Goal: Transaction & Acquisition: Purchase product/service

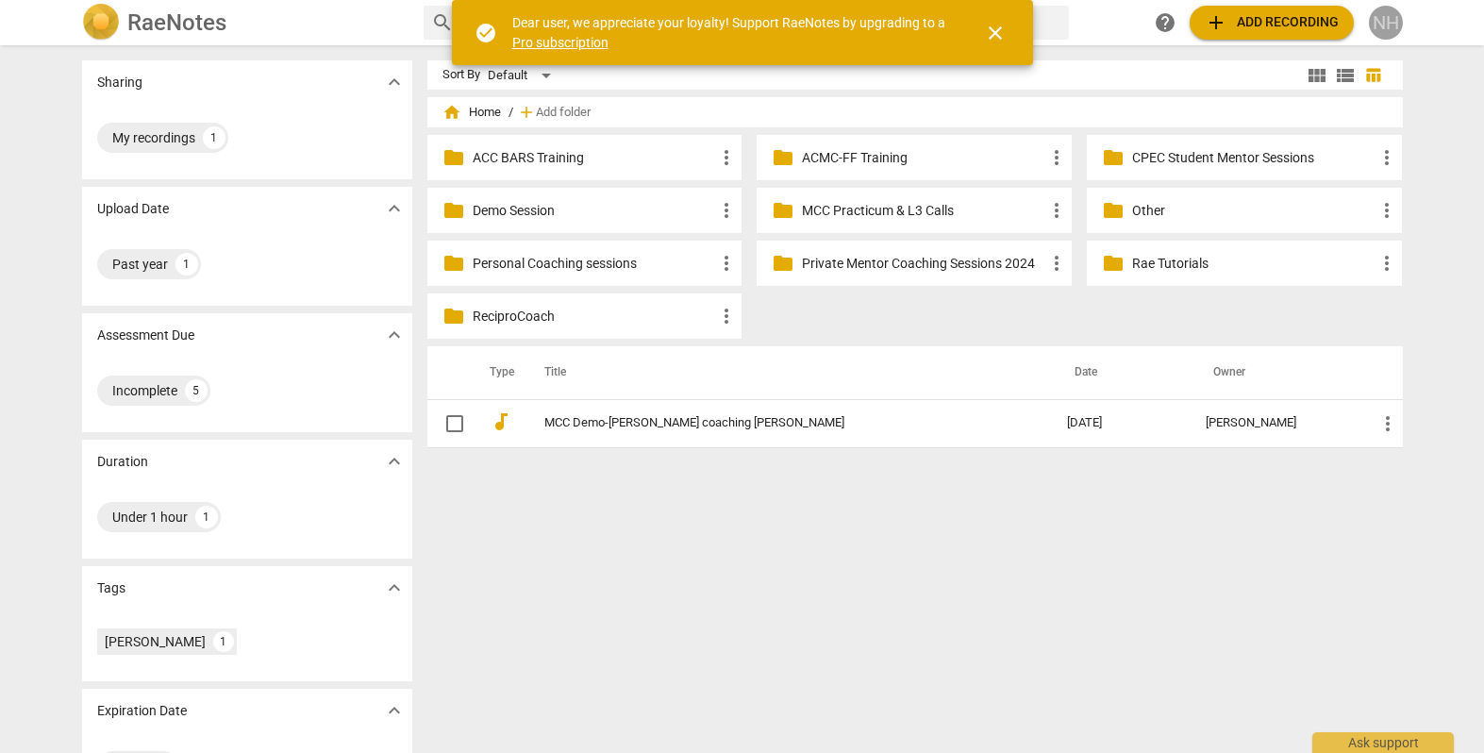
click at [1389, 28] on div "NH" at bounding box center [1386, 23] width 34 height 34
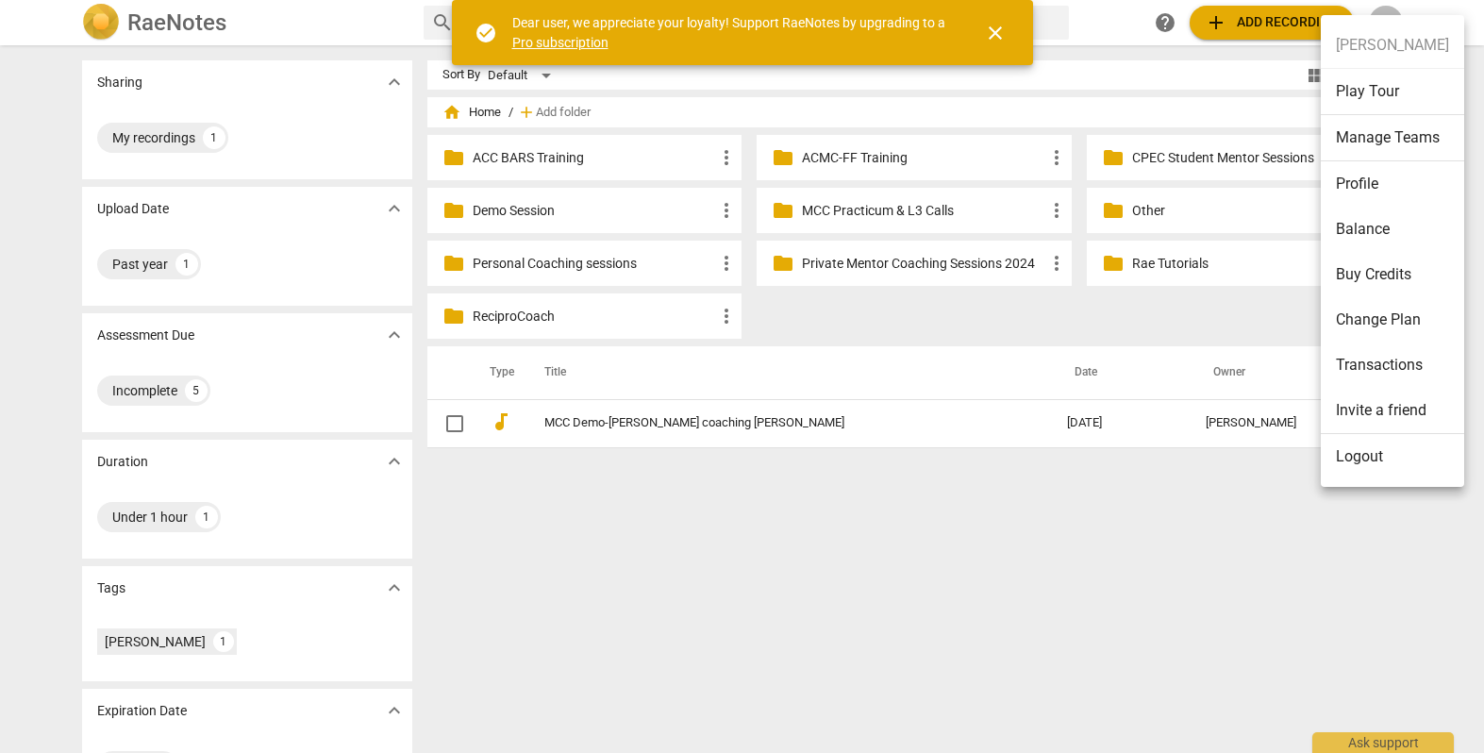
click at [1365, 187] on li "Profile" at bounding box center [1392, 183] width 143 height 45
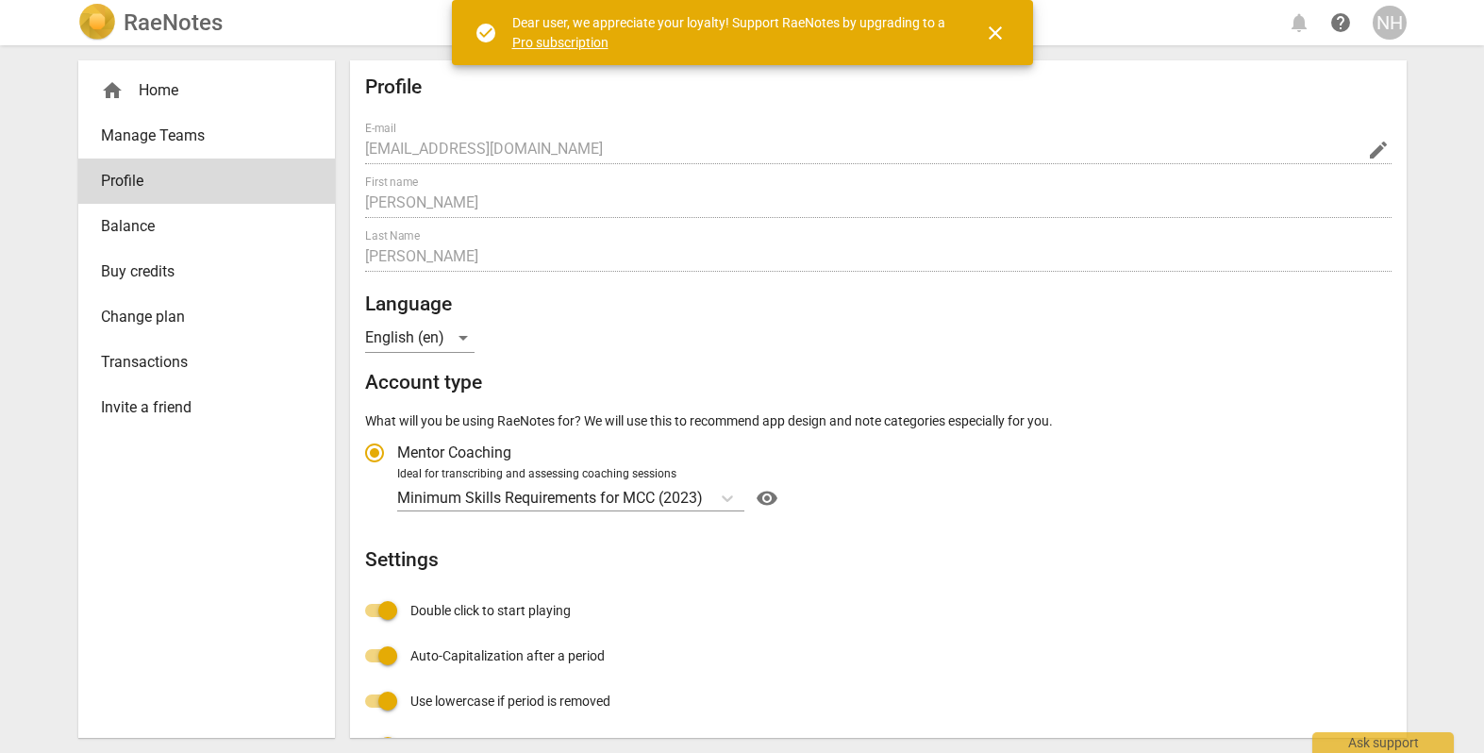
radio input "false"
click at [999, 33] on span "close" at bounding box center [995, 33] width 23 height 23
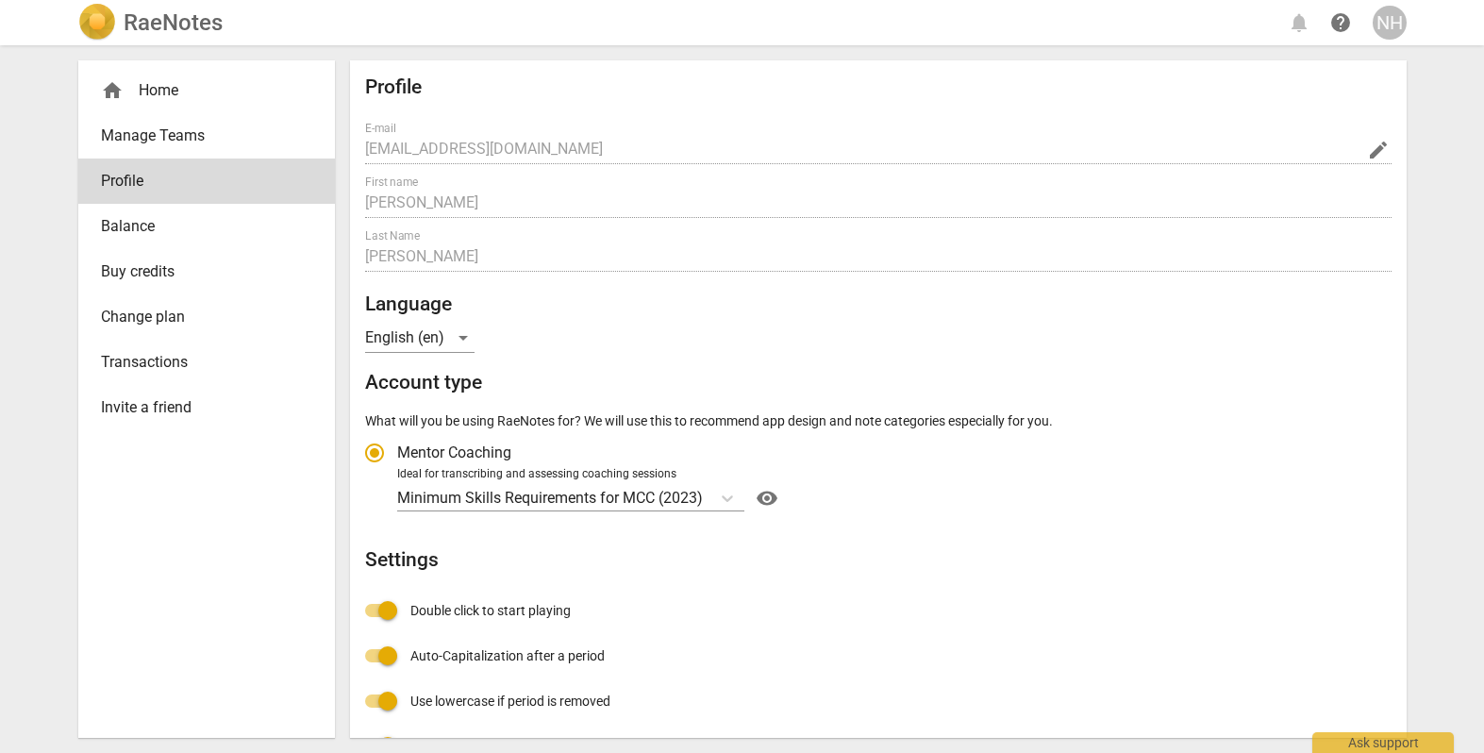
click at [173, 86] on div "home Home" at bounding box center [199, 90] width 196 height 23
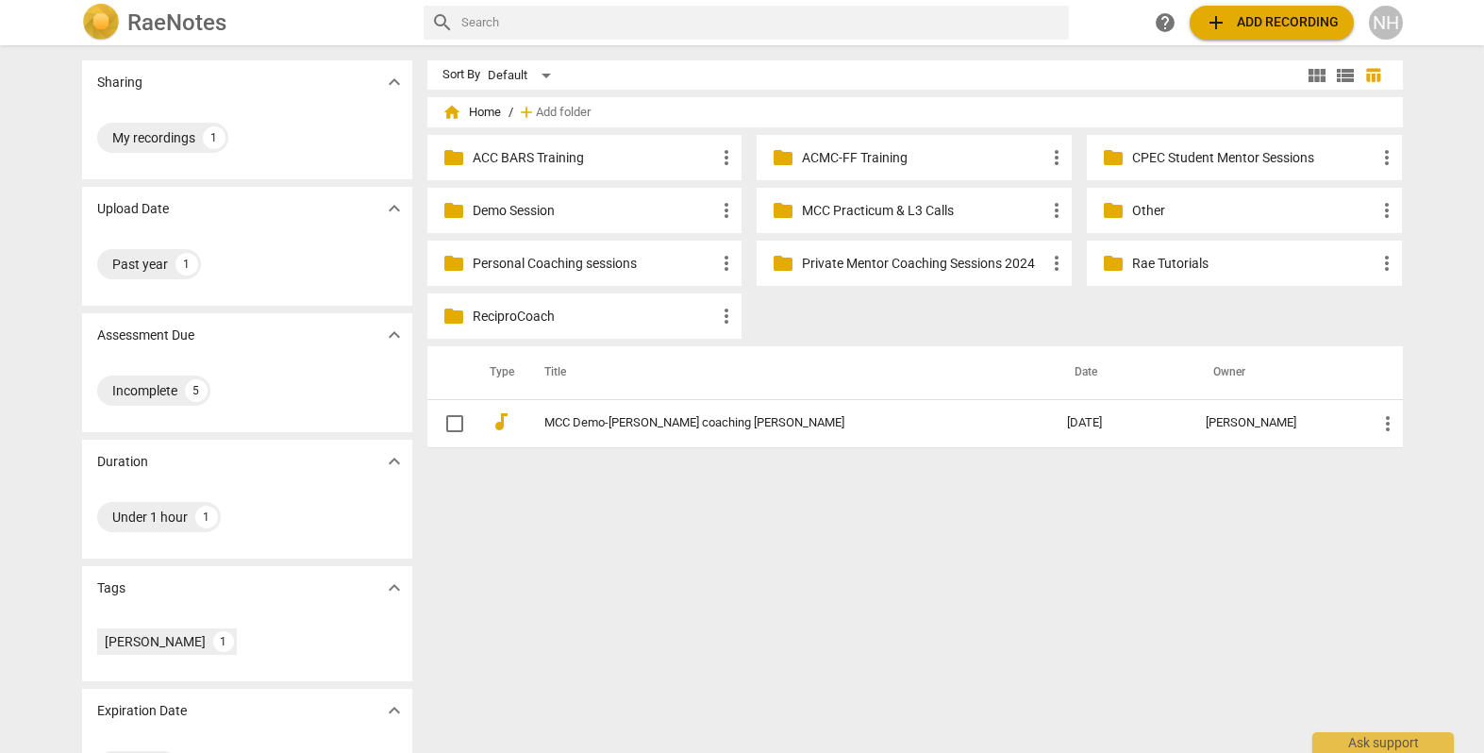
click at [1276, 25] on span "add Add recording" at bounding box center [1272, 22] width 134 height 23
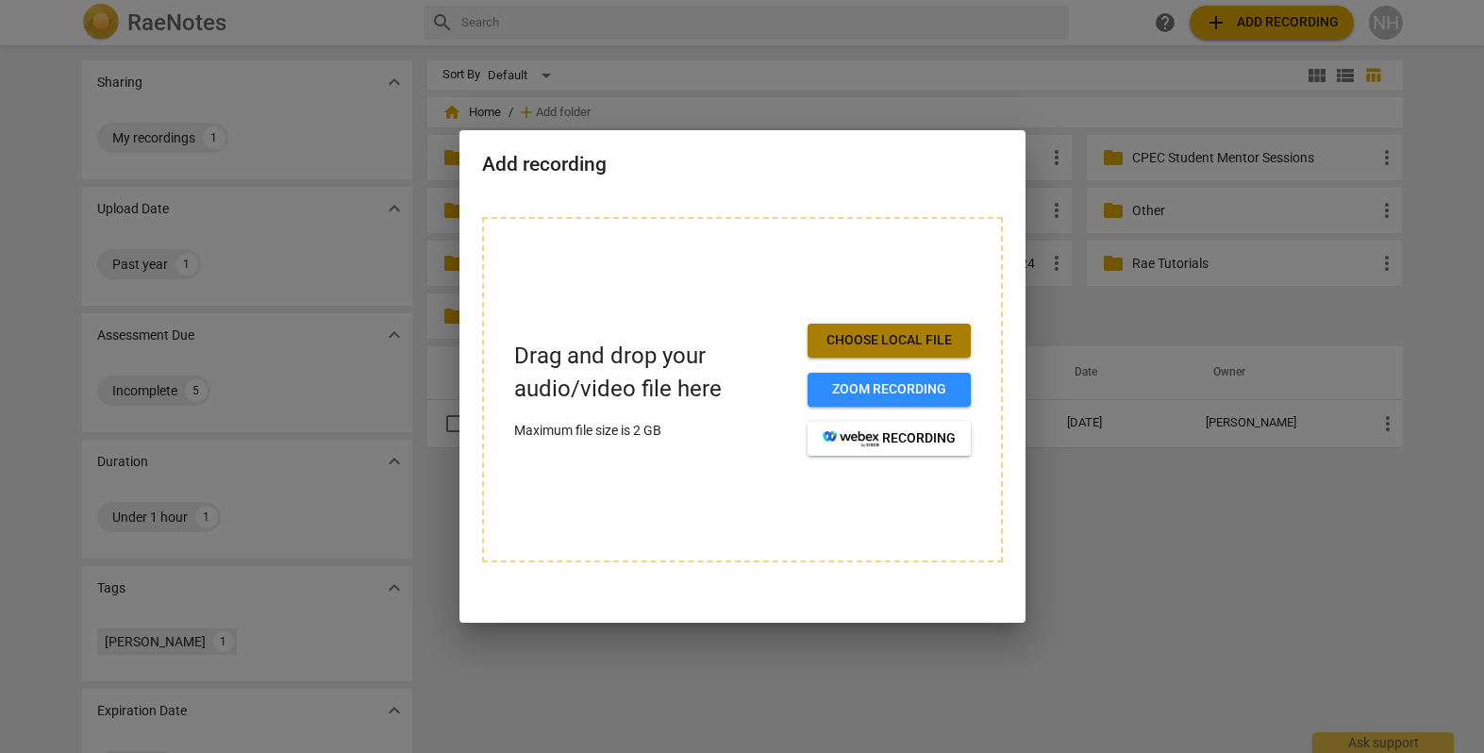
click at [863, 341] on span "Choose local file" at bounding box center [889, 340] width 133 height 19
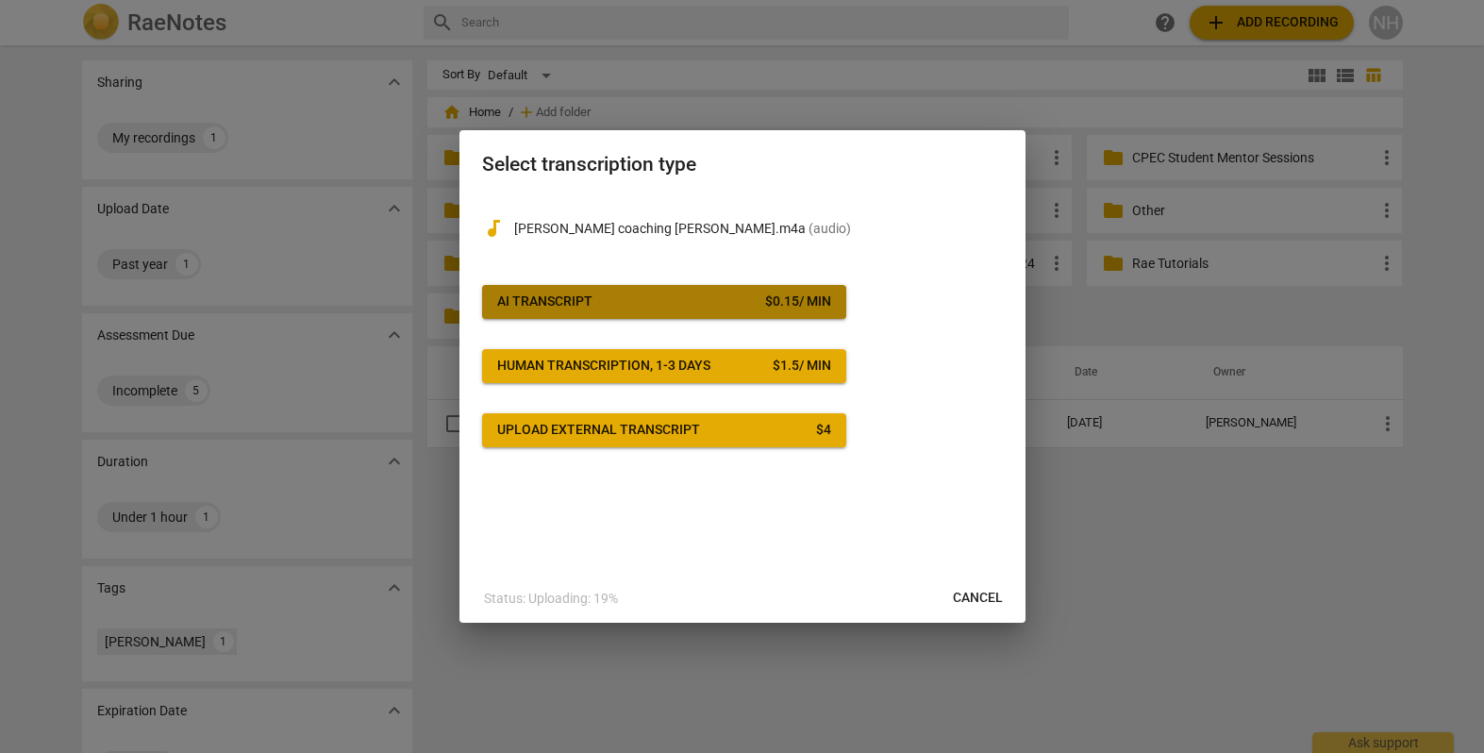
click at [687, 298] on span "AI Transcript $ 0.15 / min" at bounding box center [664, 302] width 334 height 19
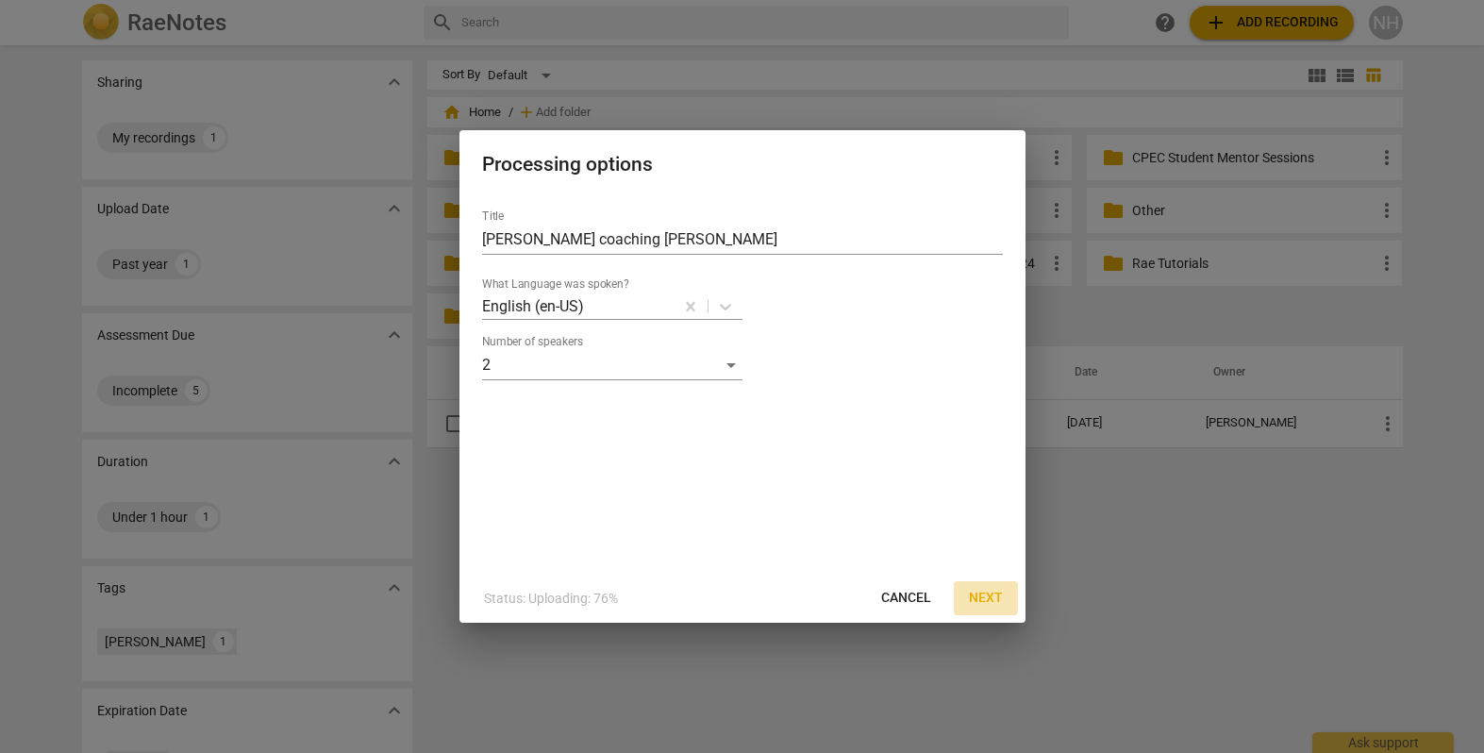
drag, startPoint x: 989, startPoint y: 601, endPoint x: 1041, endPoint y: 591, distance: 52.9
click at [989, 601] on span "Next" at bounding box center [986, 598] width 34 height 19
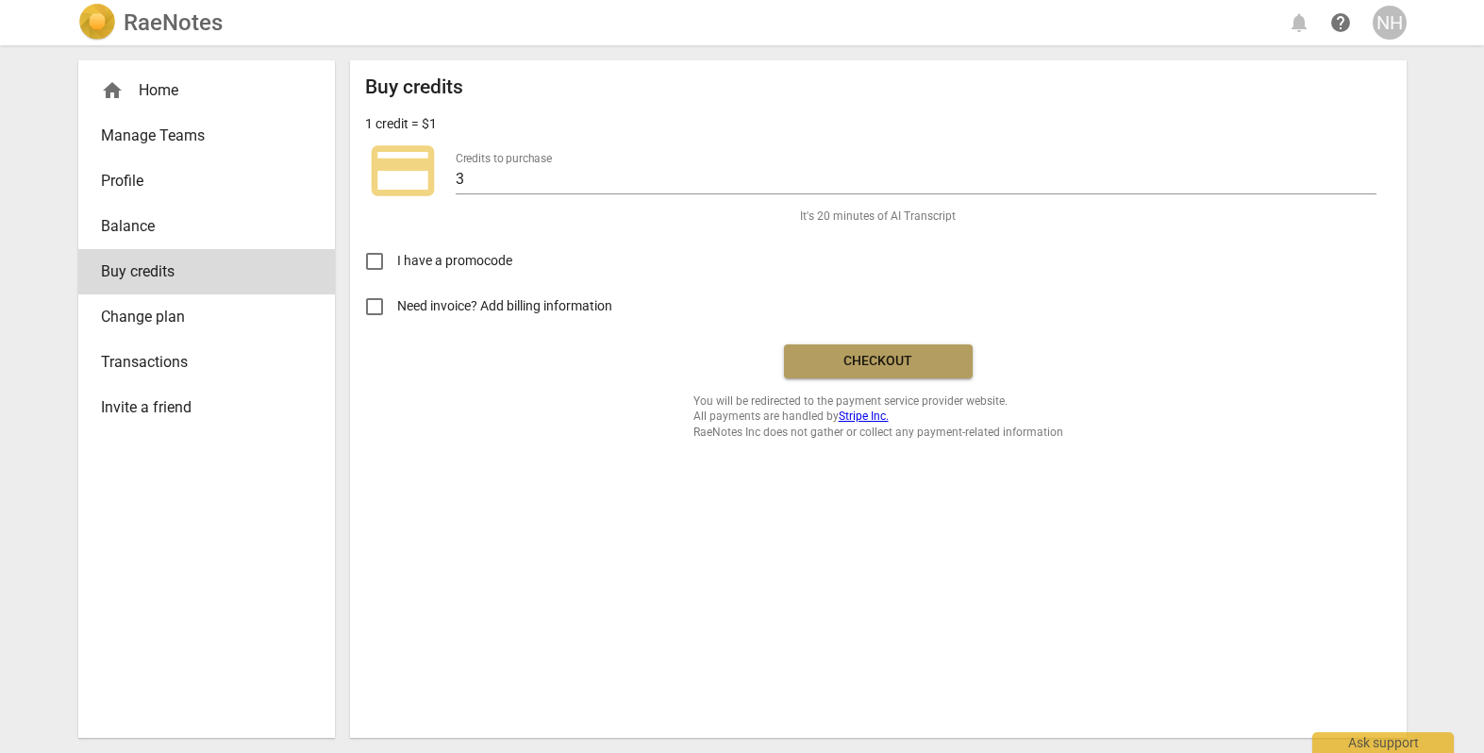
click at [887, 357] on span "Checkout" at bounding box center [878, 361] width 159 height 19
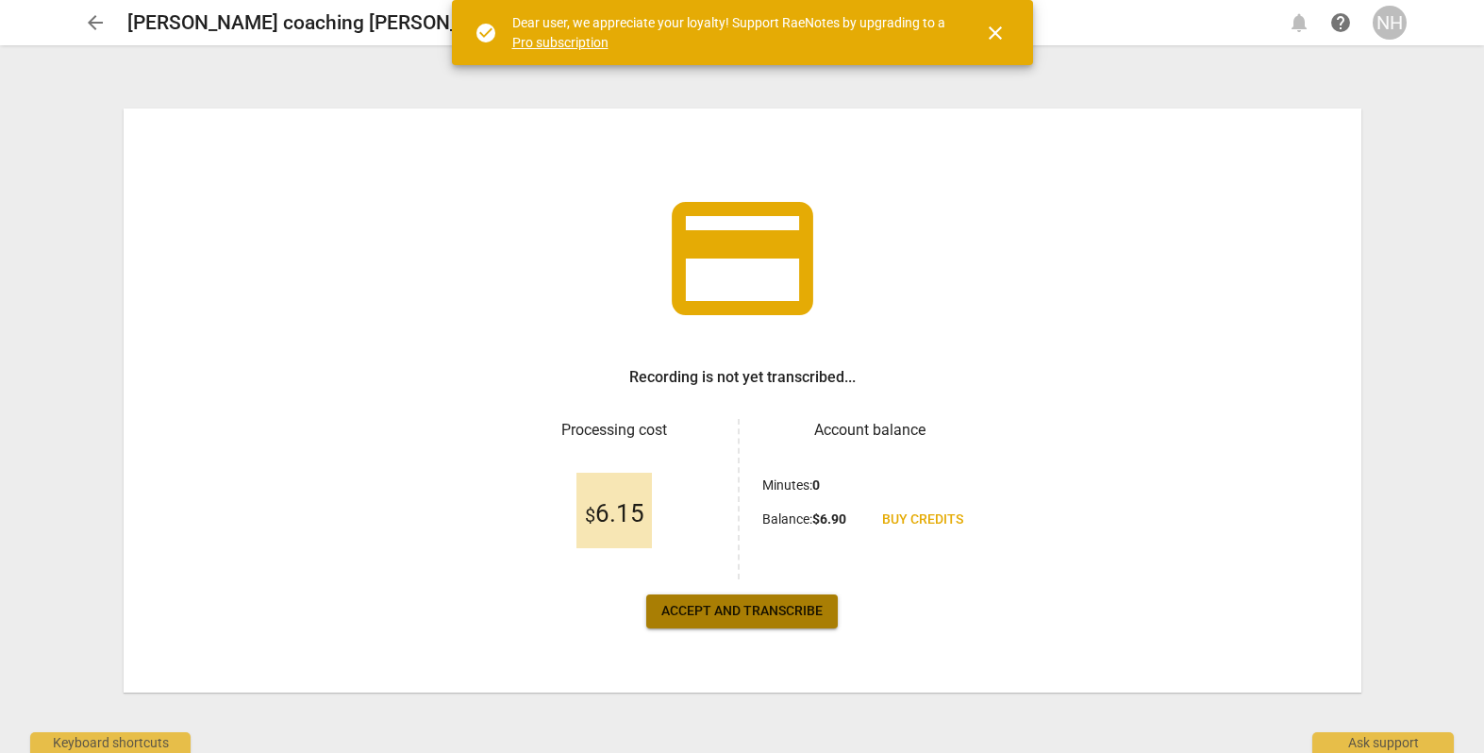
click at [710, 609] on span "Accept and transcribe" at bounding box center [741, 611] width 161 height 19
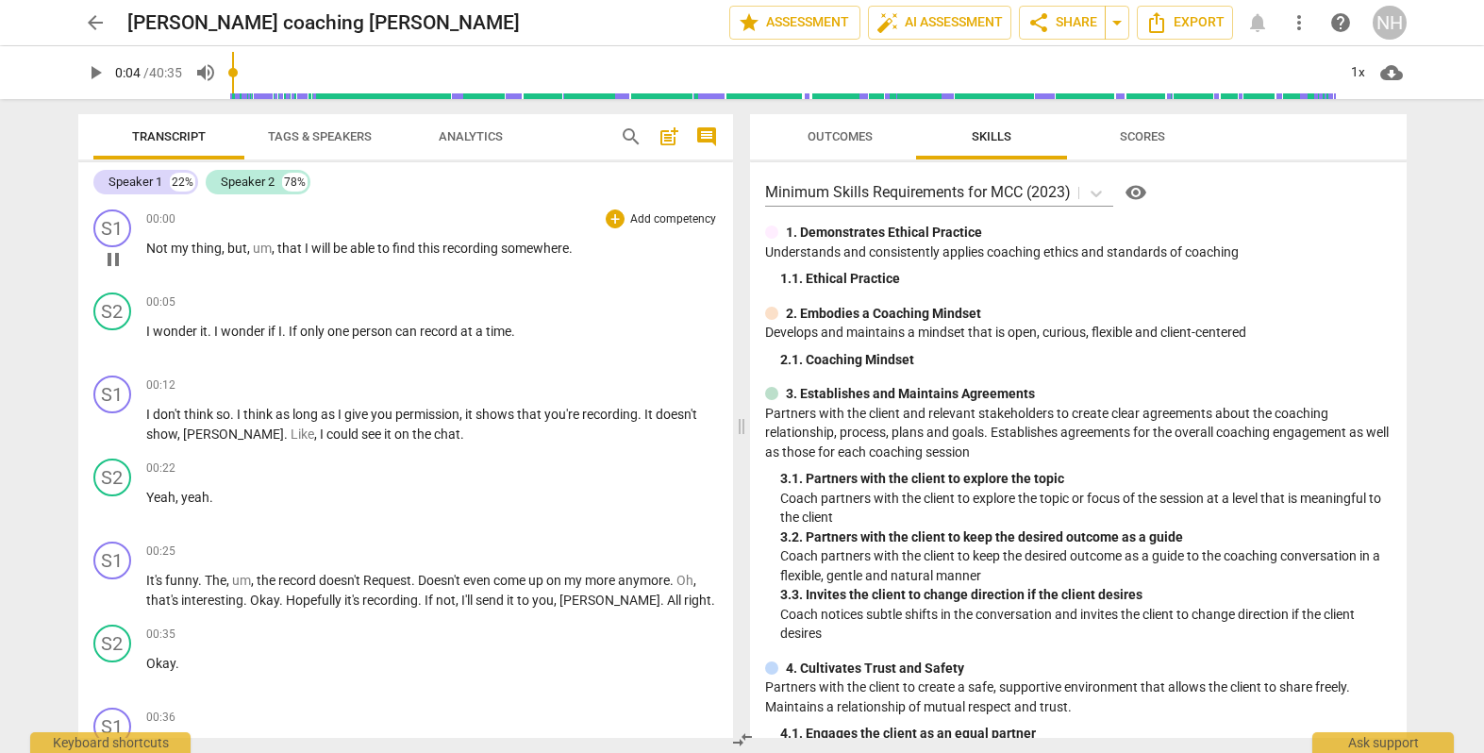
type input "5"
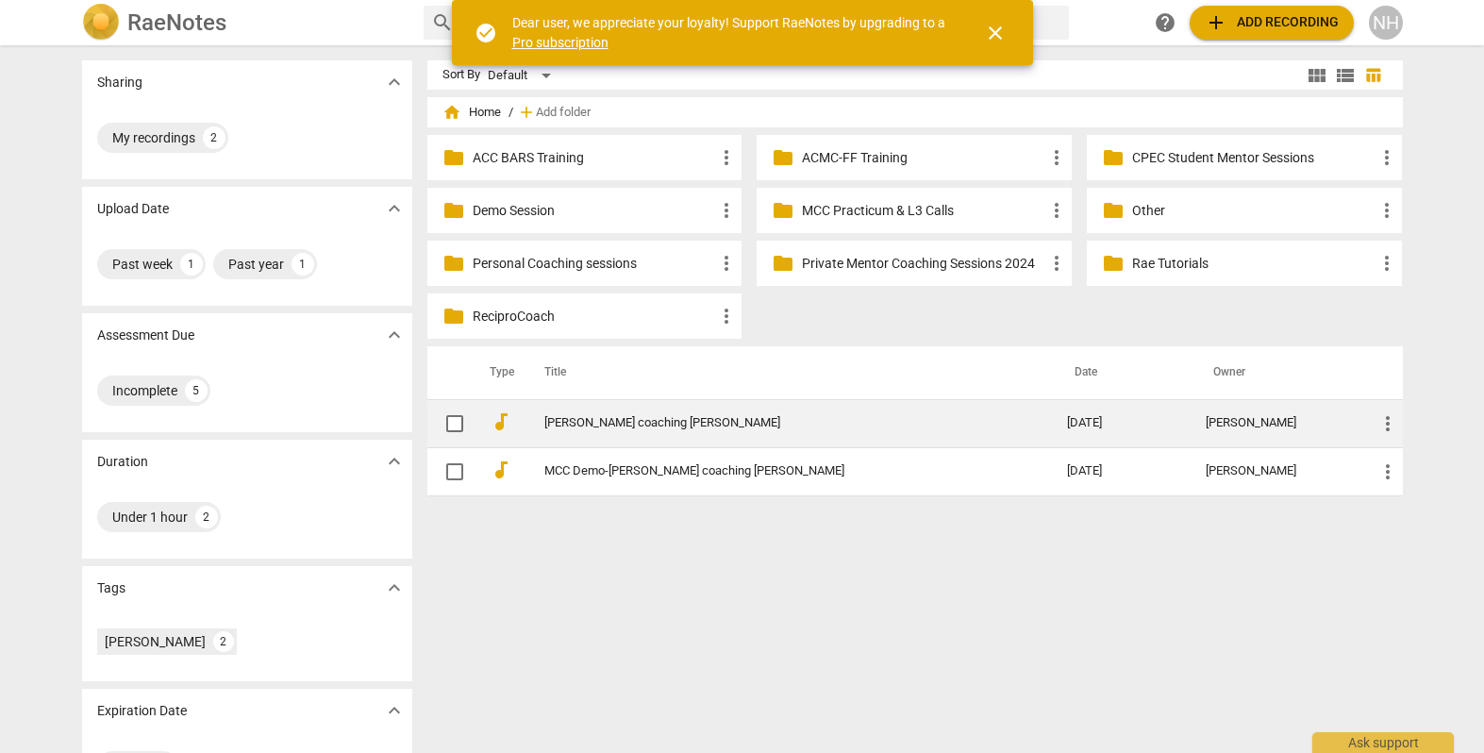
click at [448, 422] on input "checkbox" at bounding box center [455, 423] width 40 height 23
checkbox input "false"
click at [1383, 419] on span "more_vert" at bounding box center [1388, 423] width 23 height 23
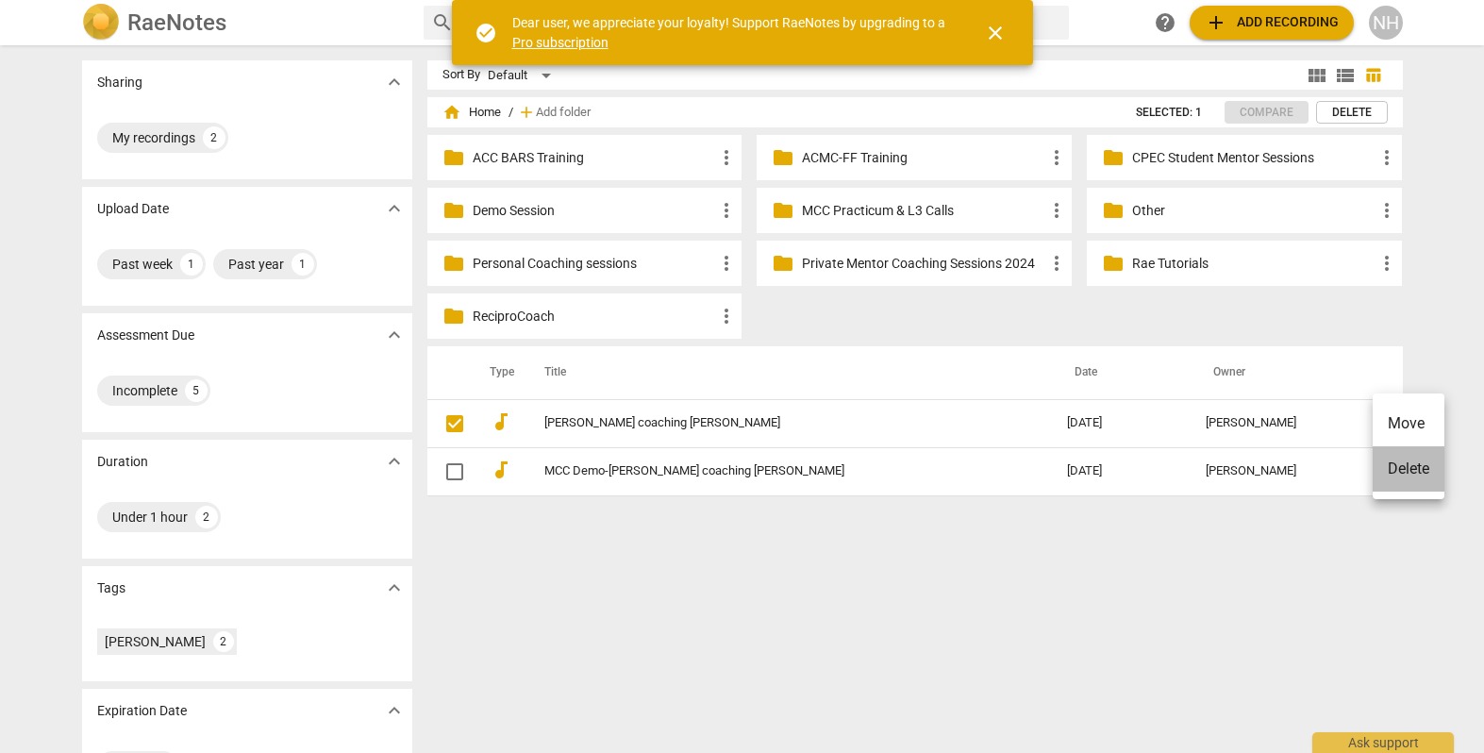
click at [1412, 477] on li "Delete" at bounding box center [1409, 468] width 72 height 45
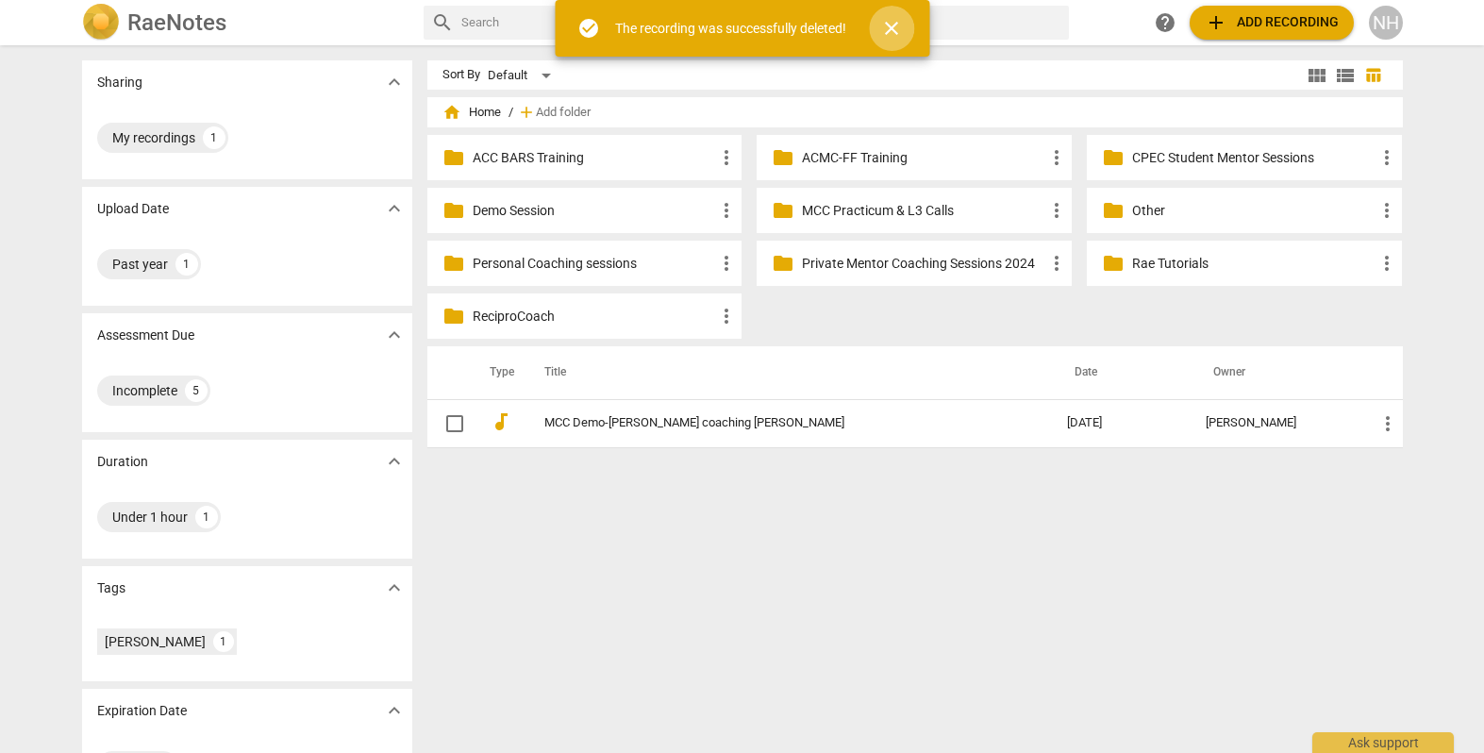
click at [894, 32] on span "close" at bounding box center [891, 28] width 23 height 23
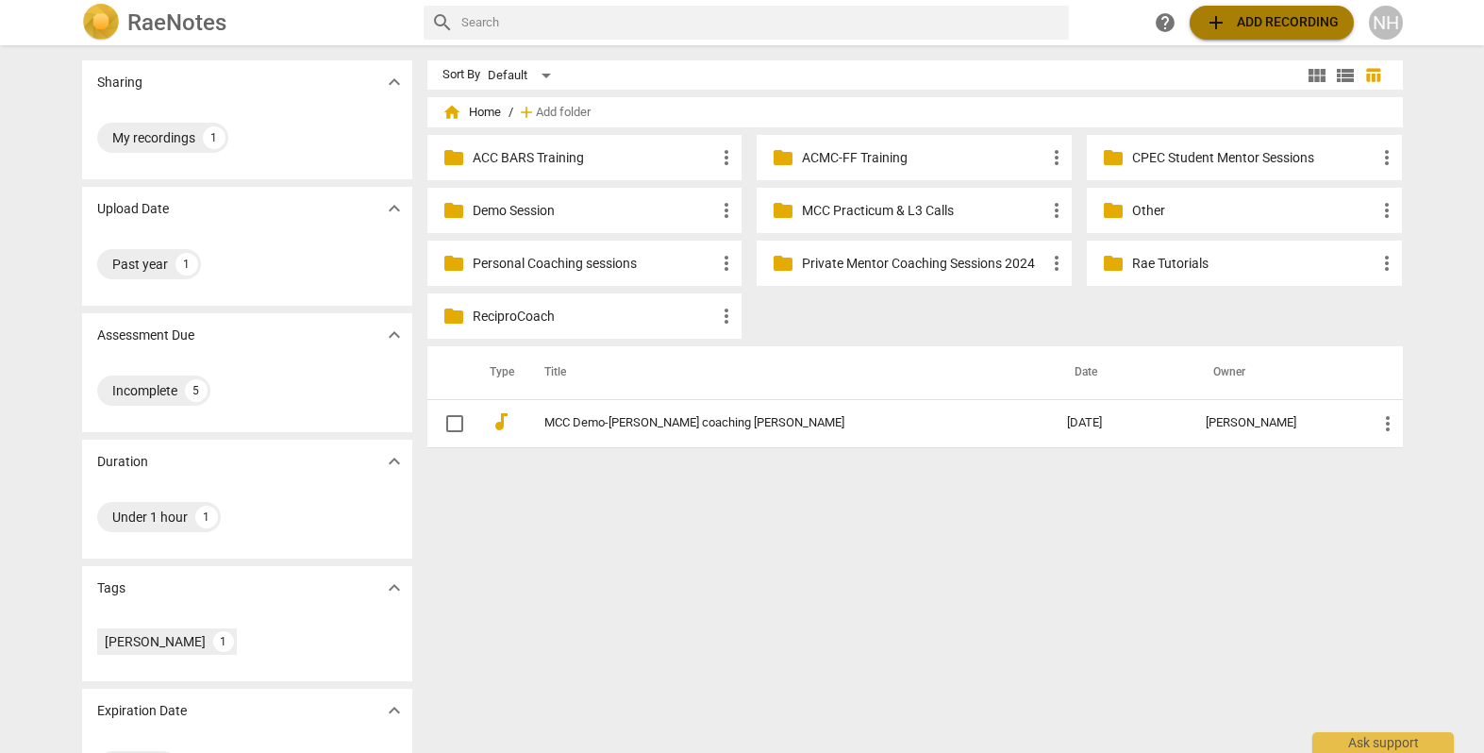
click at [1254, 21] on span "add Add recording" at bounding box center [1272, 22] width 134 height 23
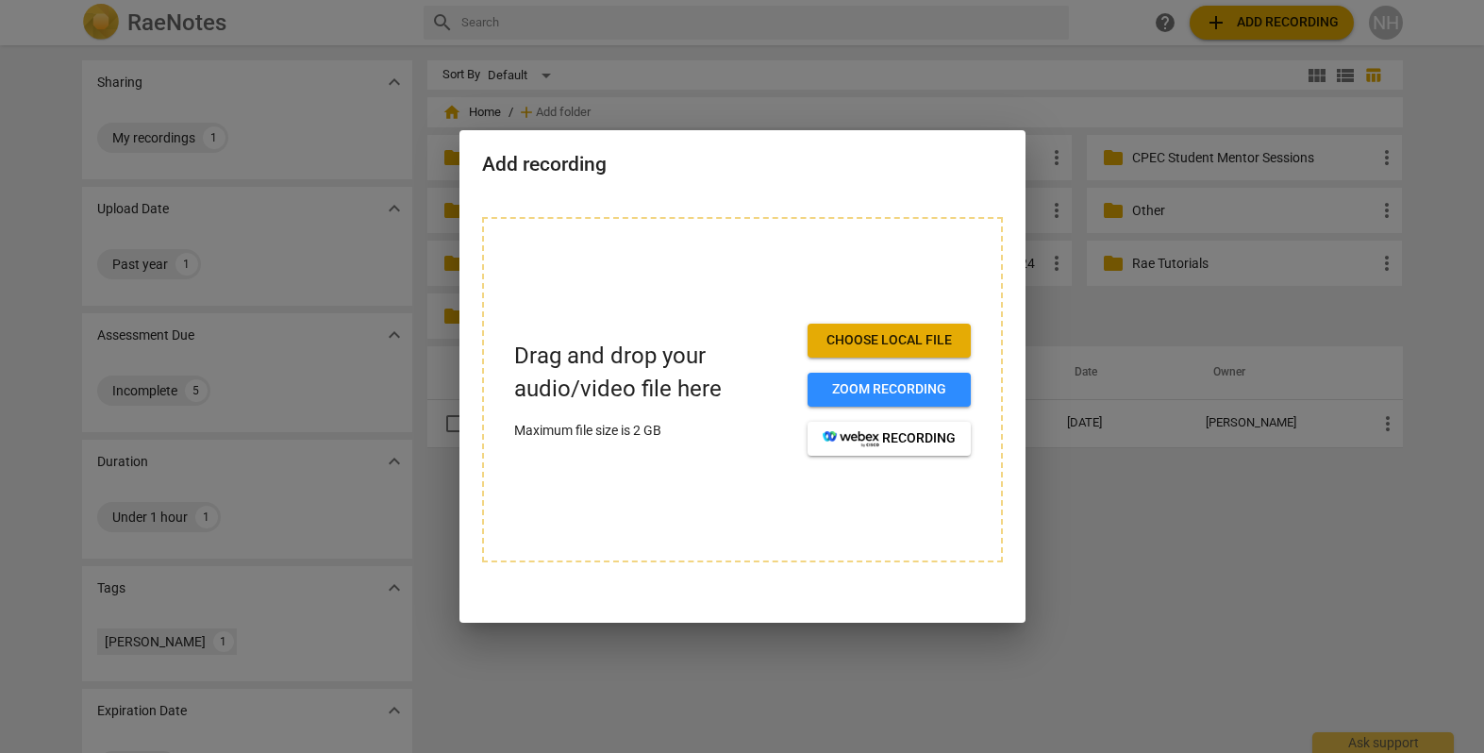
click at [874, 339] on span "Choose local file" at bounding box center [889, 340] width 133 height 19
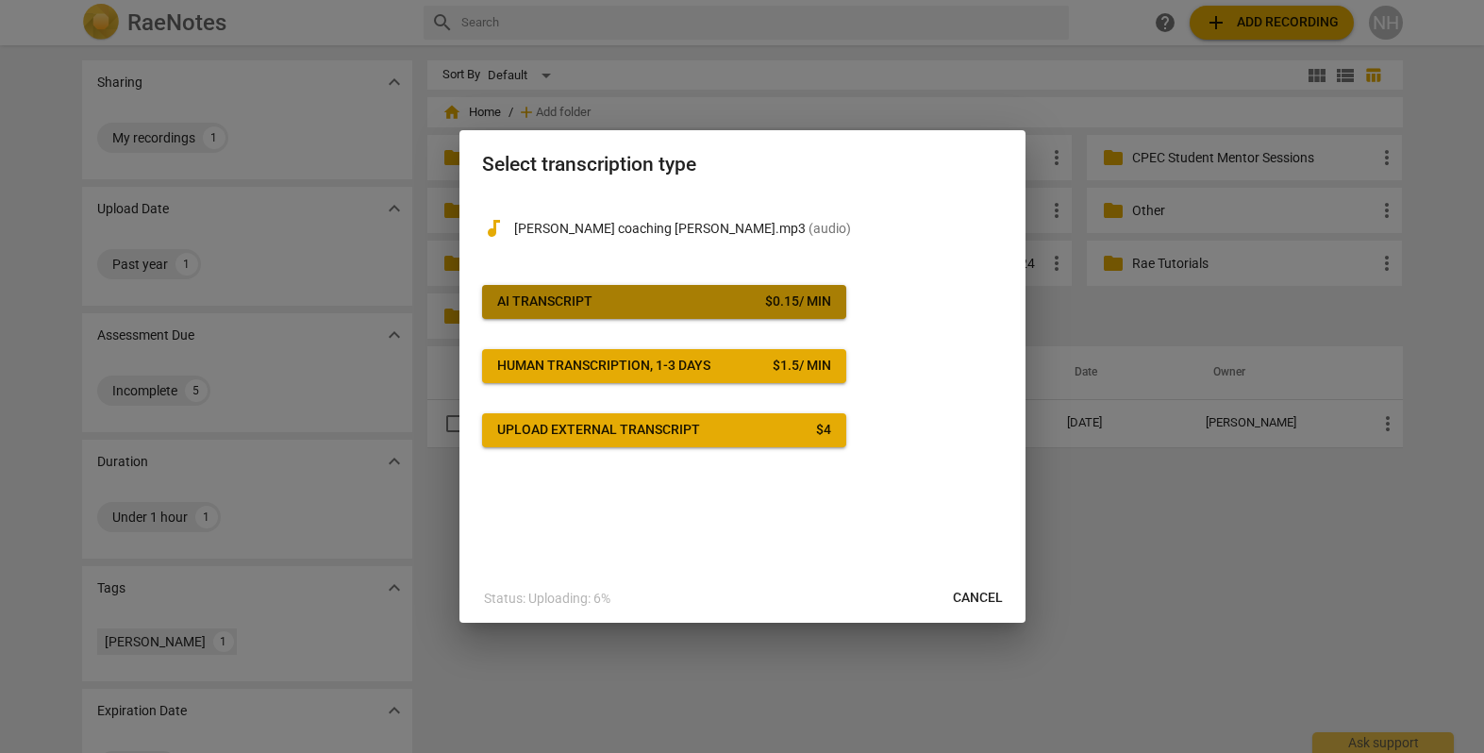
click at [694, 293] on span "AI Transcript $ 0.15 / min" at bounding box center [664, 302] width 334 height 19
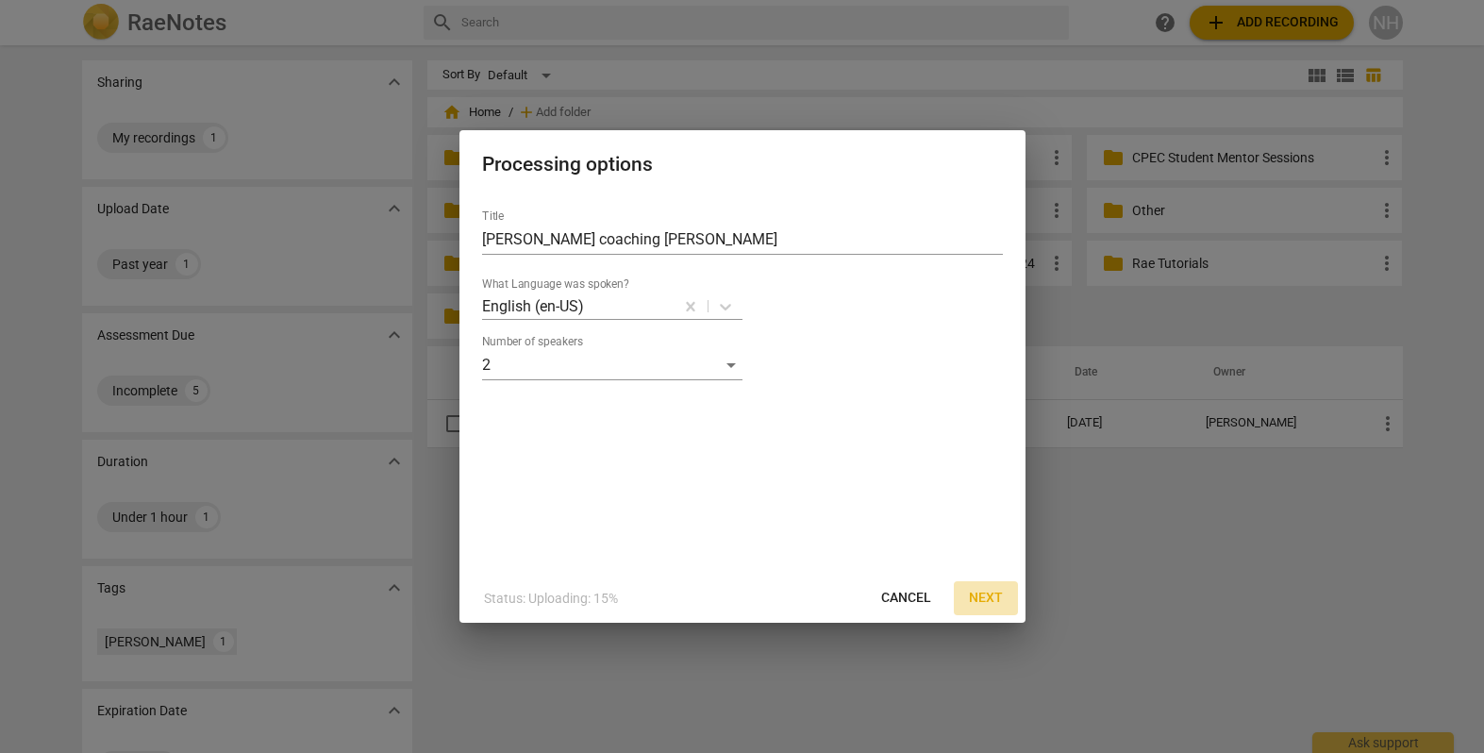
click at [994, 596] on span "Next" at bounding box center [986, 598] width 34 height 19
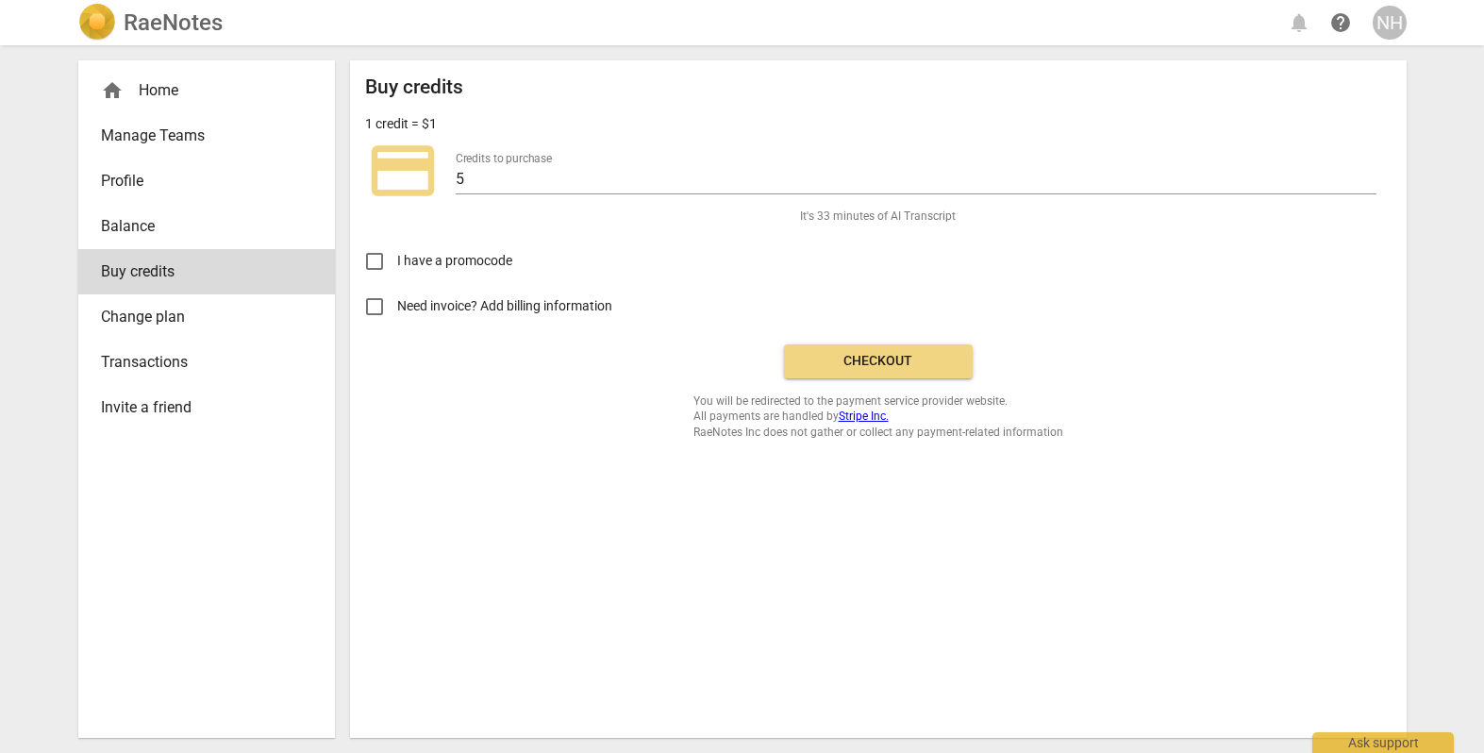
click at [895, 354] on span "Checkout" at bounding box center [878, 361] width 159 height 19
